Goal: Task Accomplishment & Management: Use online tool/utility

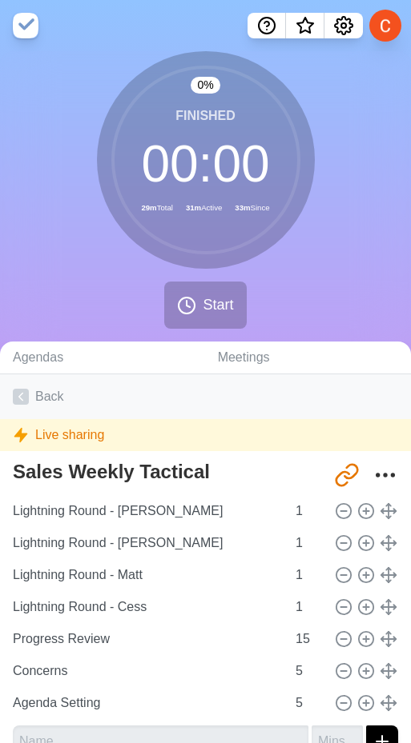
click at [36, 386] on link "Back" at bounding box center [205, 396] width 411 height 45
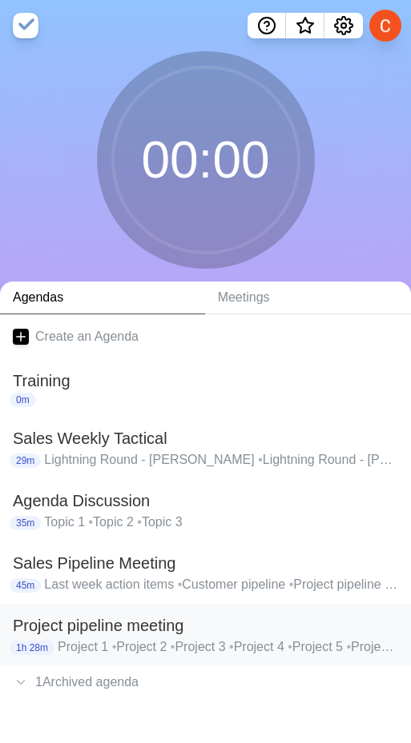
click at [94, 625] on h2 "Project pipeline meeting" at bounding box center [205, 626] width 385 height 24
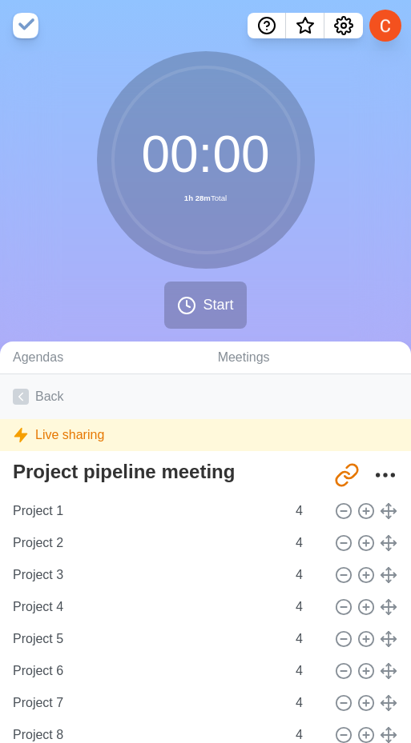
click at [34, 403] on link "Back" at bounding box center [205, 396] width 411 height 45
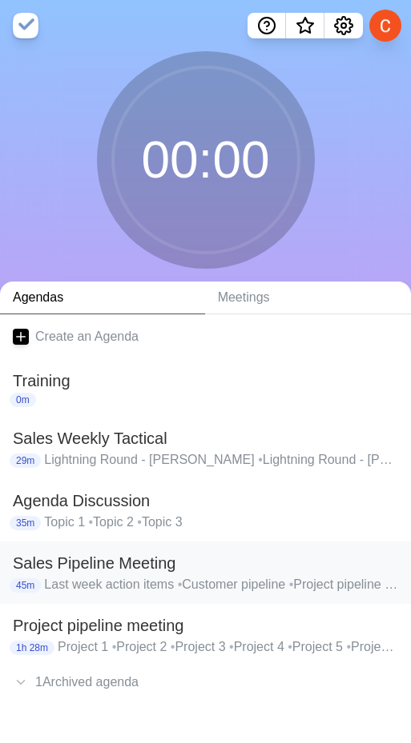
click at [76, 574] on h2 "Sales Pipeline Meeting" at bounding box center [205, 563] width 385 height 24
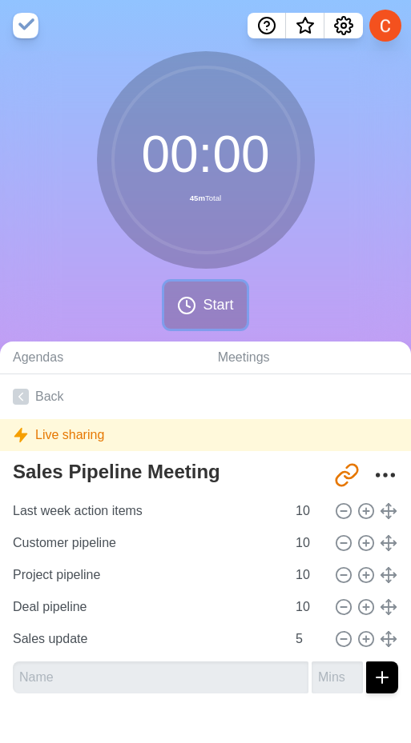
click at [179, 310] on circle at bounding box center [186, 306] width 16 height 16
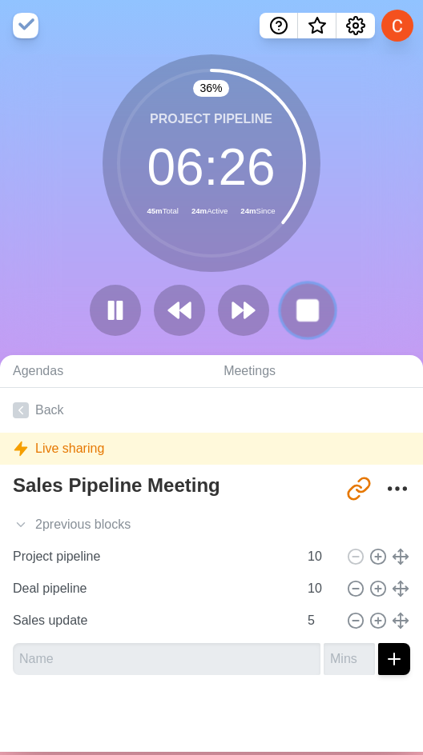
click at [288, 291] on button at bounding box center [307, 310] width 54 height 54
